Goal: Communication & Community: Answer question/provide support

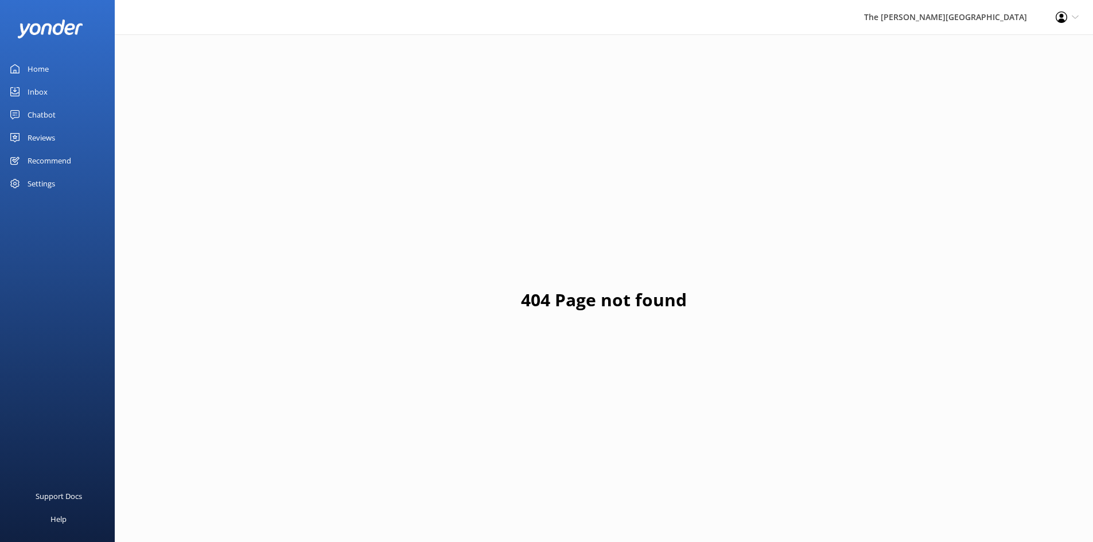
click at [36, 93] on div "Inbox" at bounding box center [38, 91] width 20 height 23
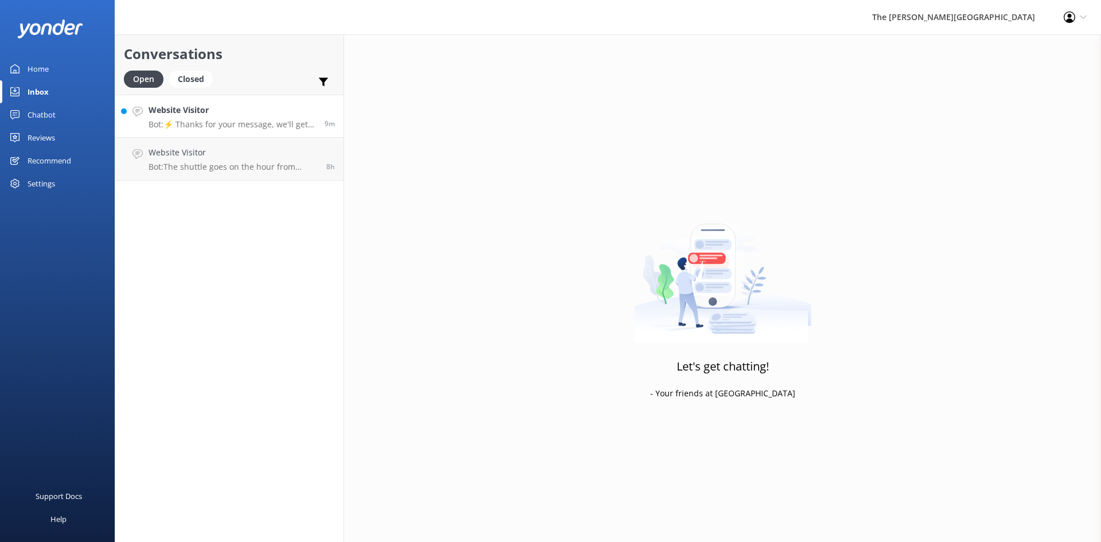
click at [217, 116] on h4 "Website Visitor" at bounding box center [232, 110] width 167 height 13
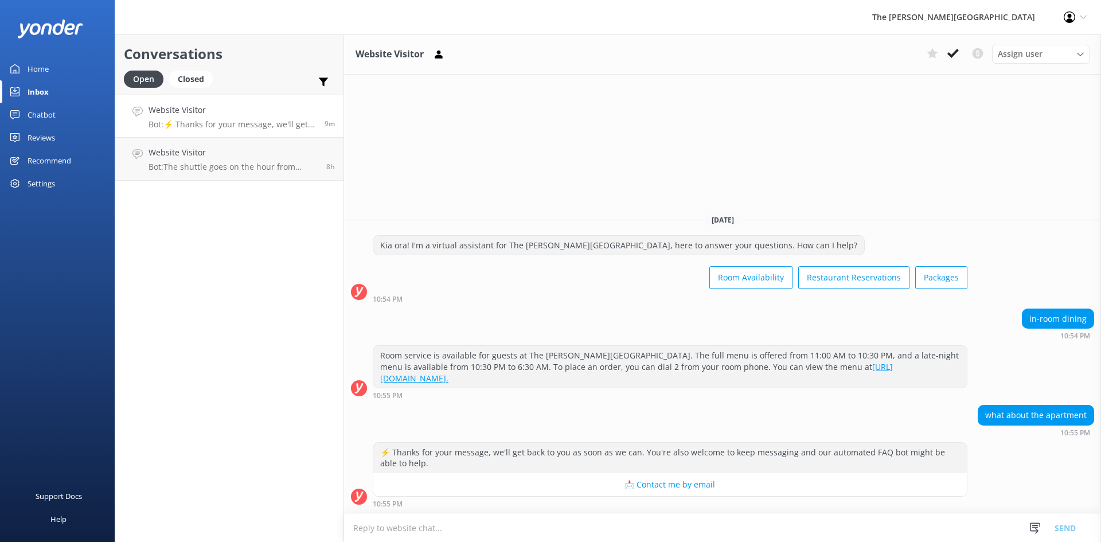
click at [372, 535] on textarea at bounding box center [722, 528] width 757 height 28
click at [372, 531] on textarea at bounding box center [722, 528] width 757 height 28
click at [474, 522] on textarea at bounding box center [722, 528] width 757 height 28
click at [424, 527] on textarea at bounding box center [722, 528] width 757 height 28
click at [403, 522] on textarea at bounding box center [722, 528] width 757 height 28
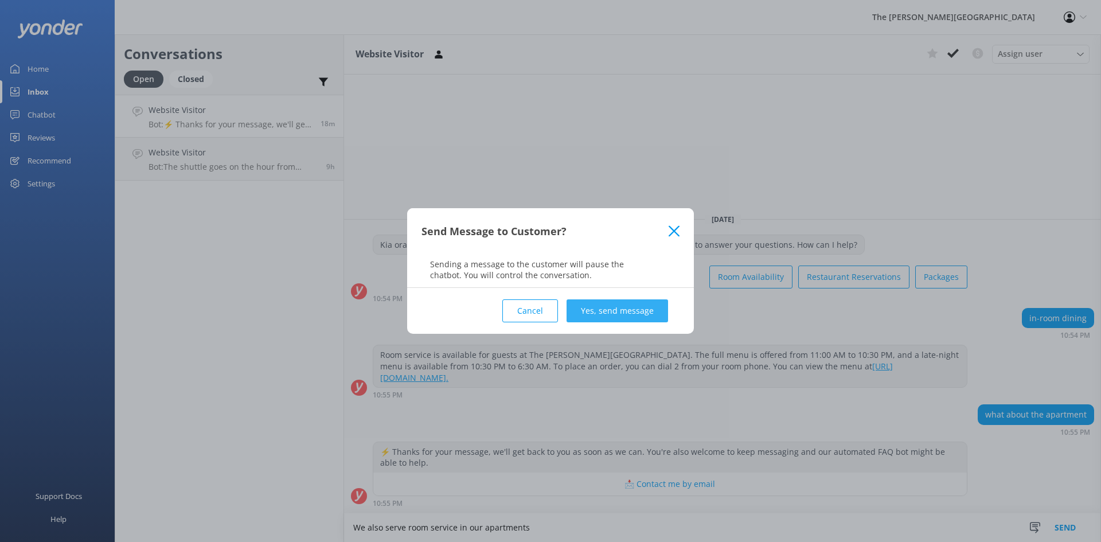
type textarea "We also serve room service in our apartments"
drag, startPoint x: 615, startPoint y: 308, endPoint x: 611, endPoint y: 352, distance: 44.4
click at [617, 309] on button "Yes, send message" at bounding box center [618, 310] width 102 height 23
